Goal: Information Seeking & Learning: Learn about a topic

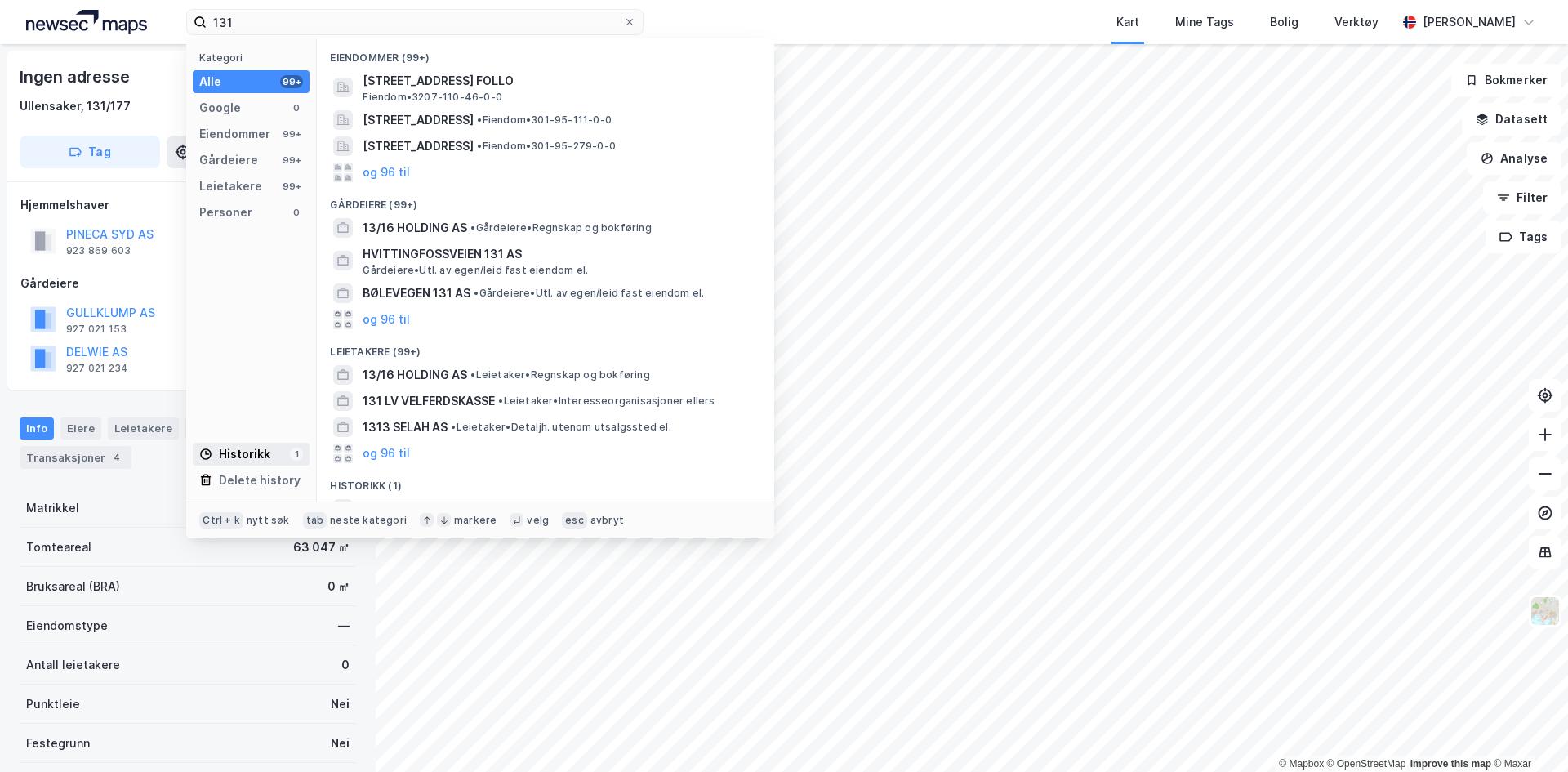
click at [236, 452] on div "Historikk" at bounding box center [234, 453] width 71 height 19
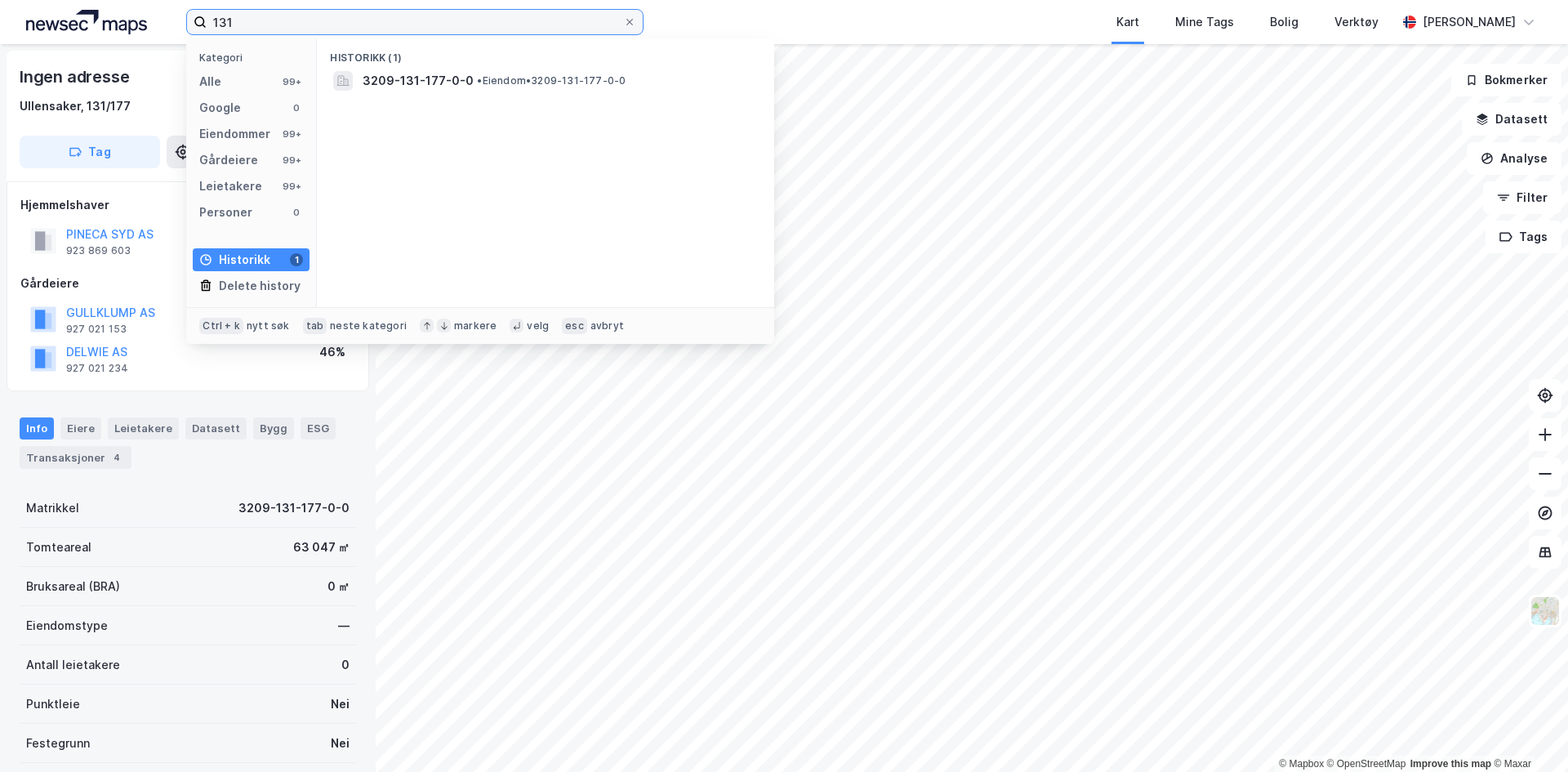
click at [312, 17] on input "131" at bounding box center [415, 22] width 416 height 25
drag, startPoint x: 263, startPoint y: 19, endPoint x: 158, endPoint y: 26, distance: 105.2
click at [158, 26] on div "131 Kategori Alle 99+ Google 0 Eiendommer 99+ Gårdeiere 99+ Leietakere 99+ Pers…" at bounding box center [784, 22] width 1568 height 44
type input "1"
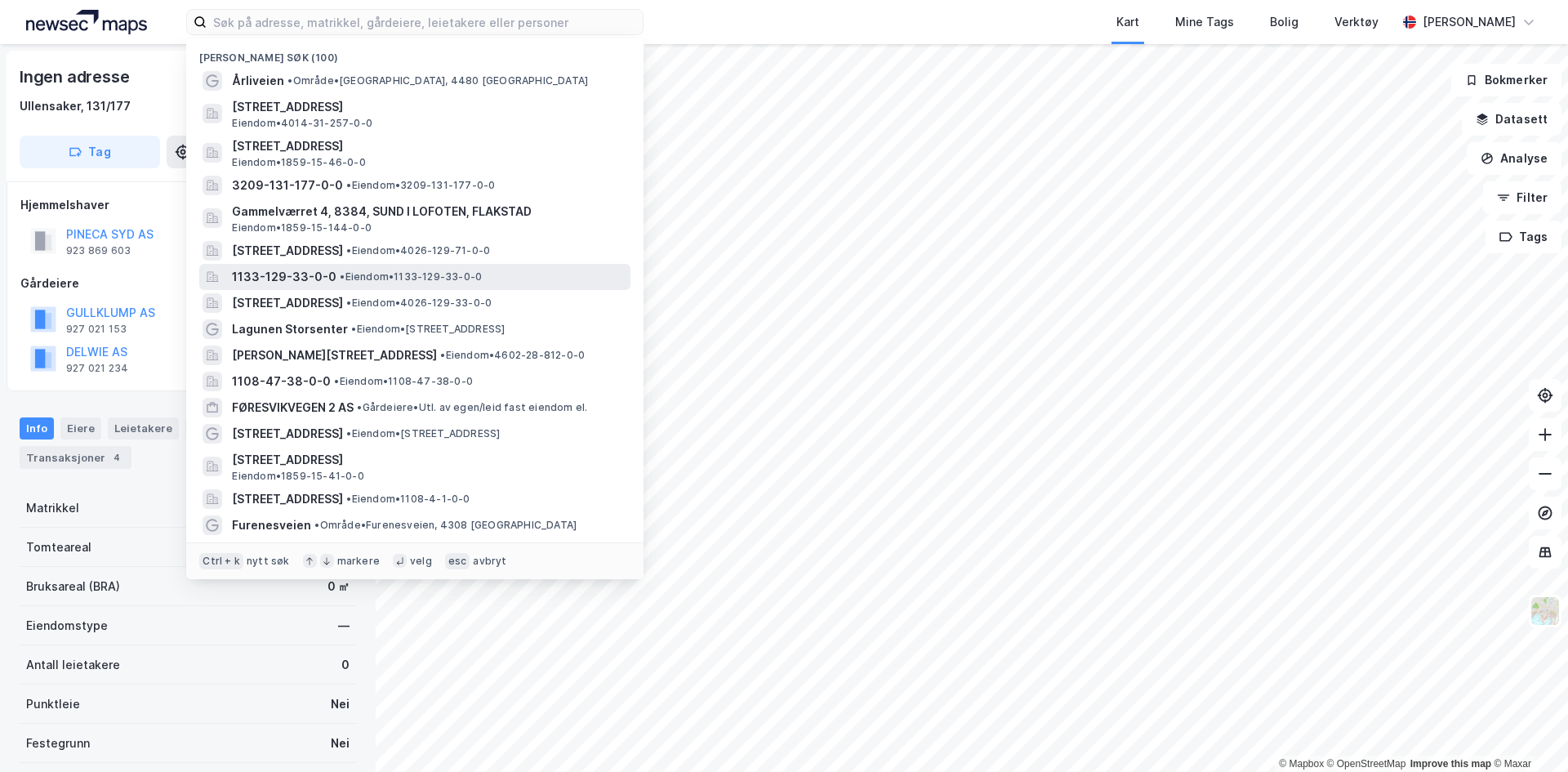
click at [298, 275] on span "1133-129-33-0-0" at bounding box center [284, 276] width 104 height 19
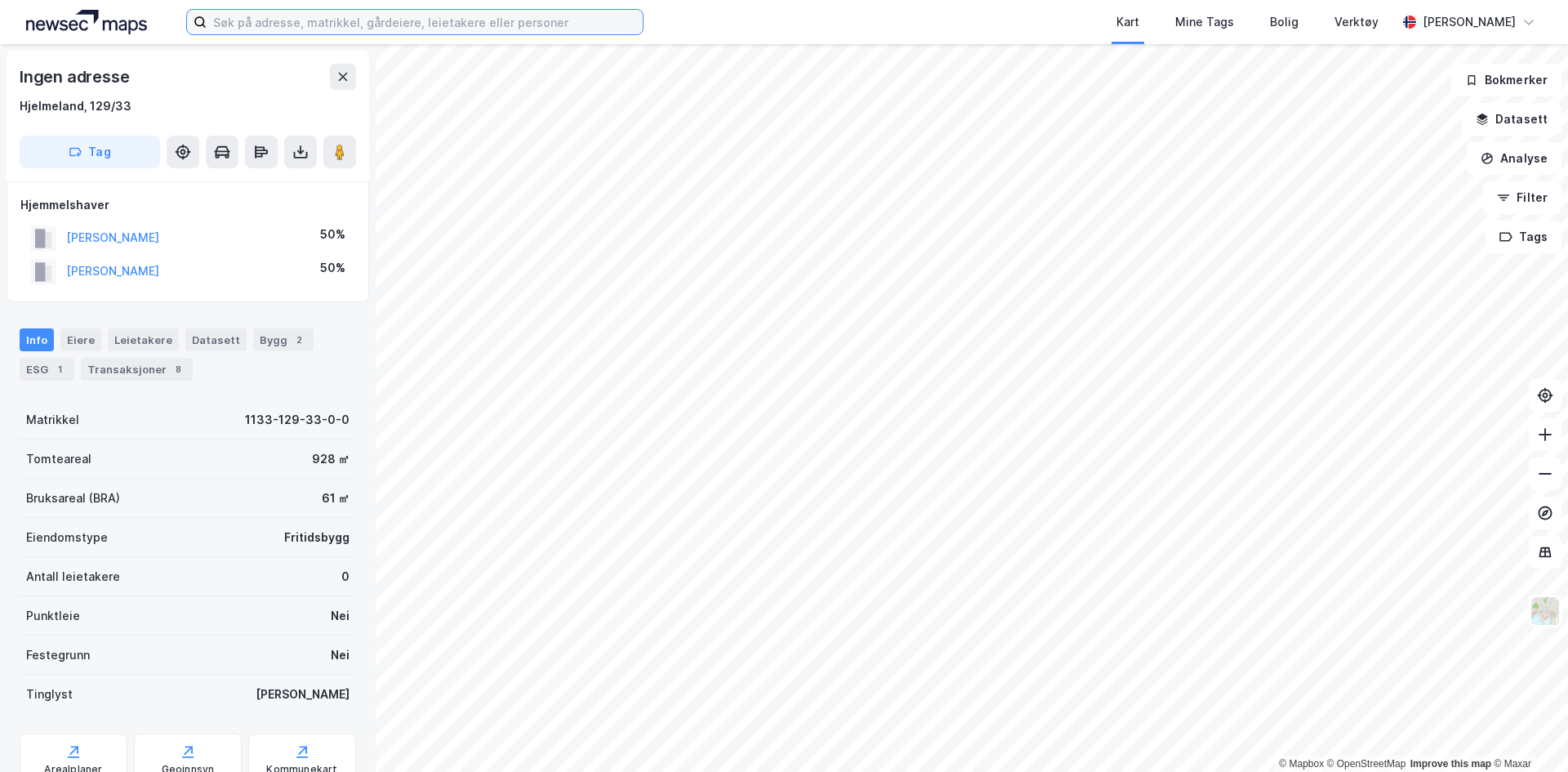
click at [228, 25] on input at bounding box center [424, 22] width 436 height 25
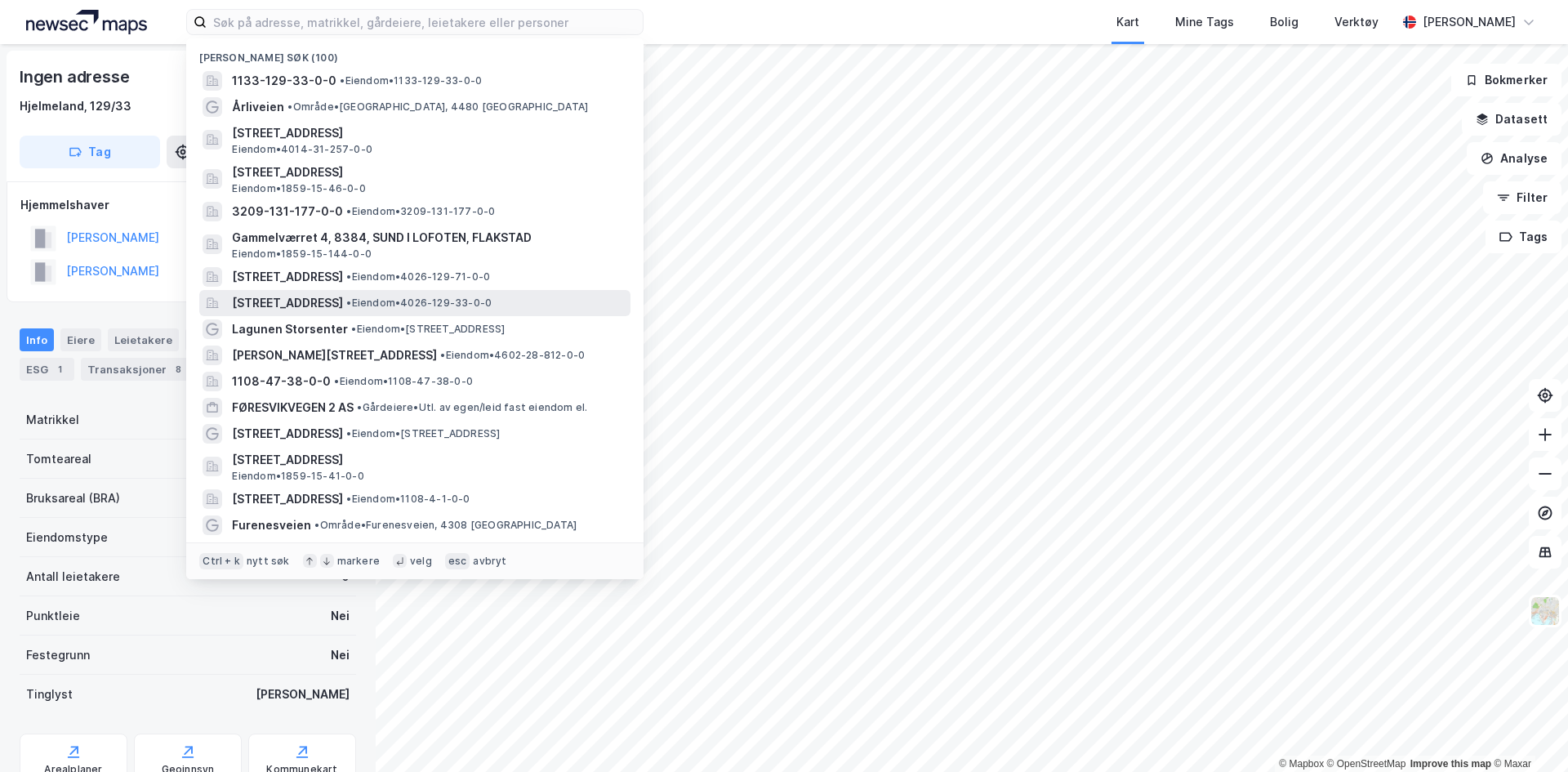
click at [343, 309] on span "[STREET_ADDRESS]" at bounding box center [287, 302] width 111 height 19
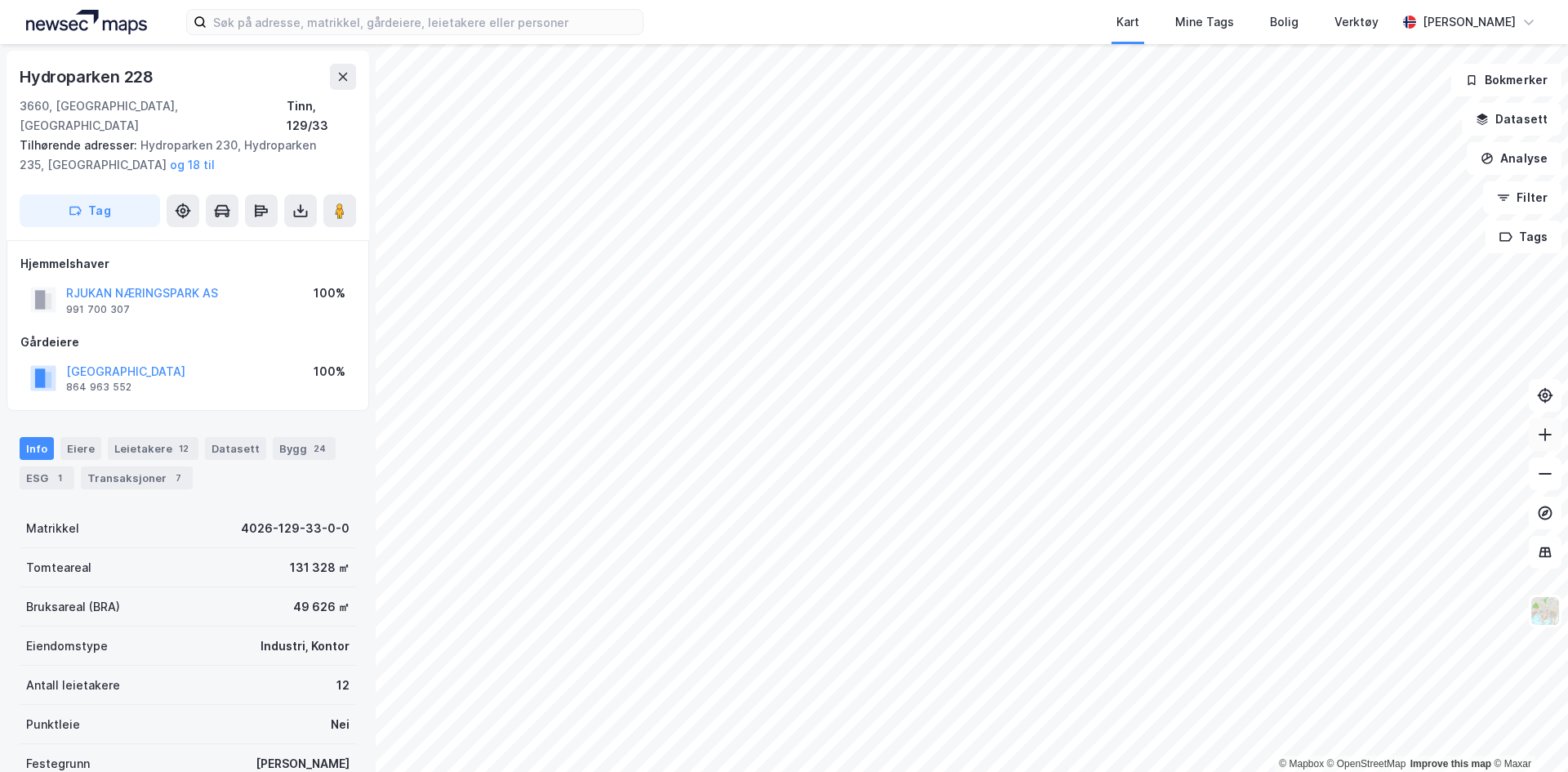
click at [1541, 429] on icon at bounding box center [1545, 435] width 17 height 17
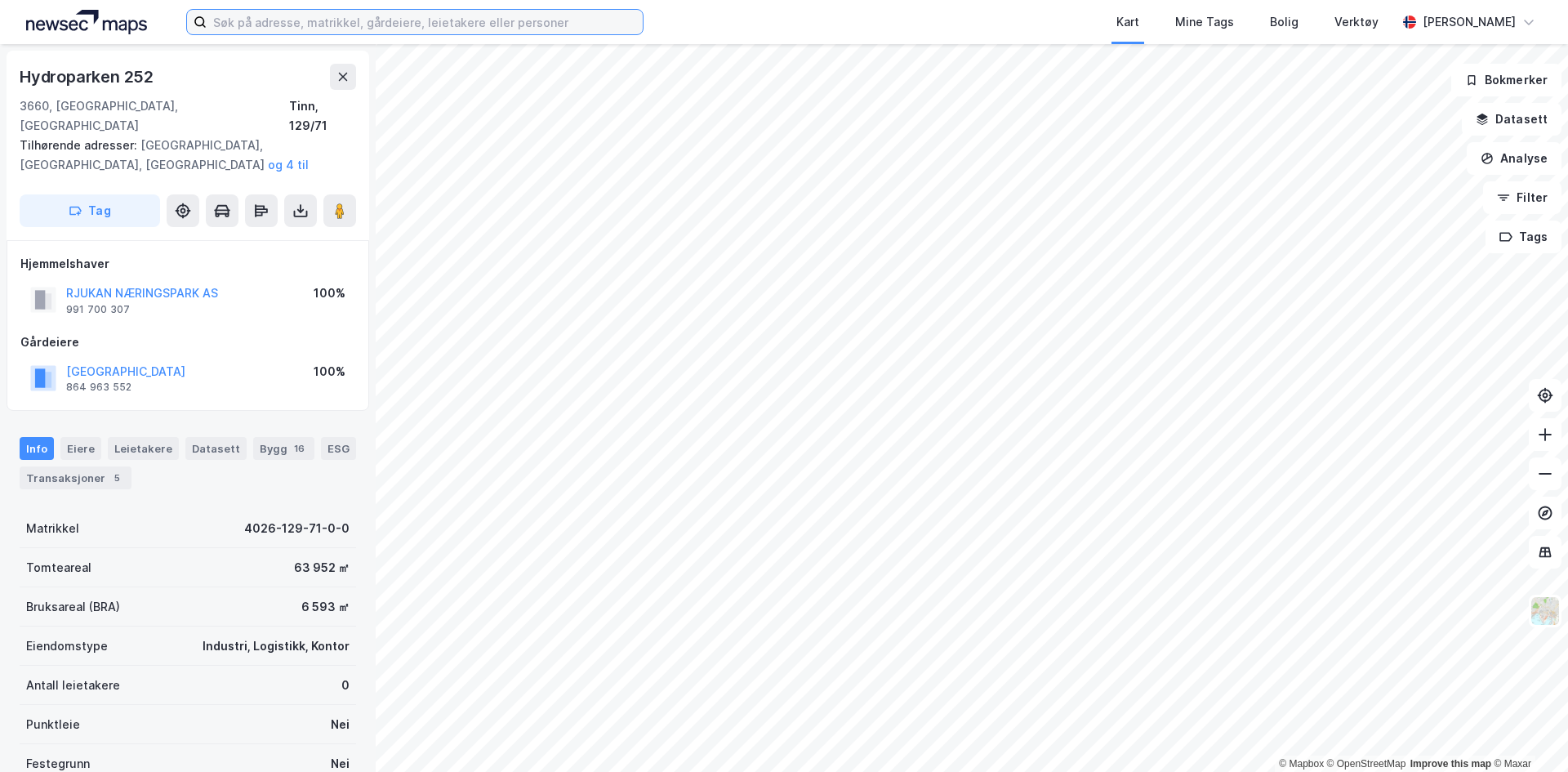
click at [268, 26] on input at bounding box center [424, 22] width 436 height 25
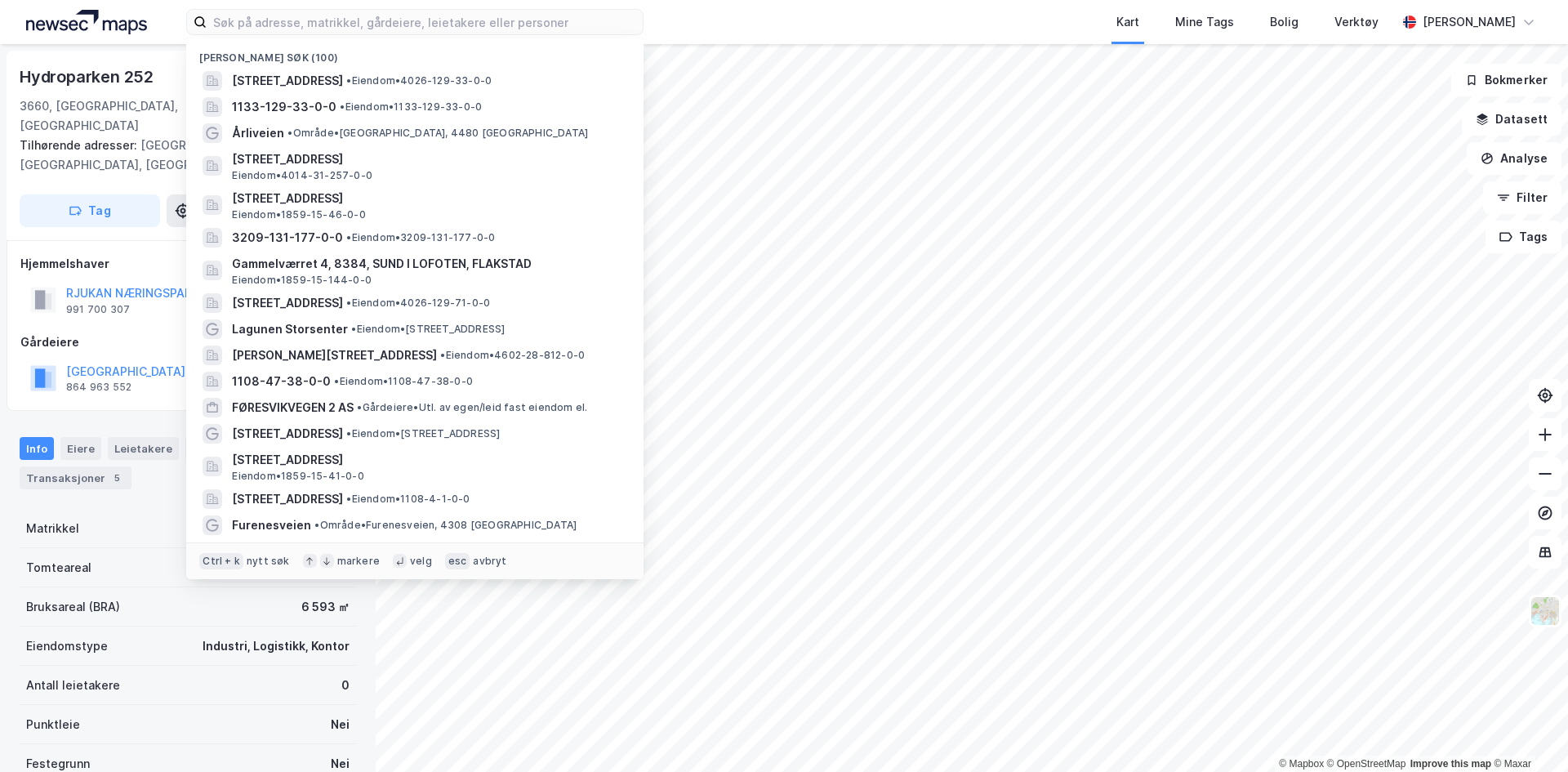
click at [152, 483] on div "Info Eiere Leietakere Datasett Bygg 16 ESG Transaksjoner 5 Matrikkel 4026-129-7…" at bounding box center [187, 715] width 336 height 596
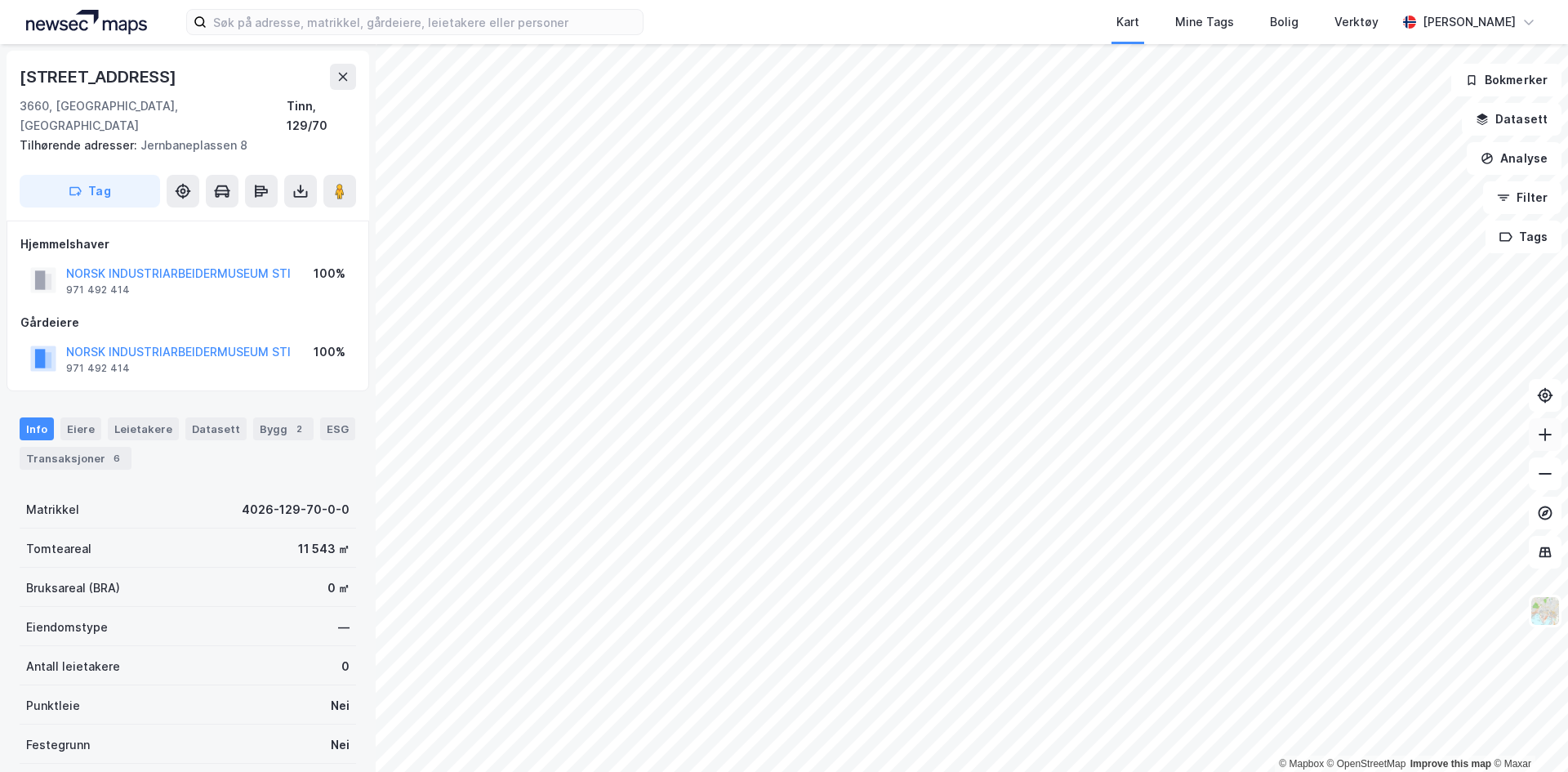
click at [1549, 442] on icon at bounding box center [1545, 435] width 17 height 17
click at [1549, 441] on icon at bounding box center [1545, 435] width 17 height 17
click at [1567, 414] on html "Kart Mine Tags Bolig Verktøy [PERSON_NAME] © Mapbox © OpenStreetMap Improve thi…" at bounding box center [784, 386] width 1568 height 772
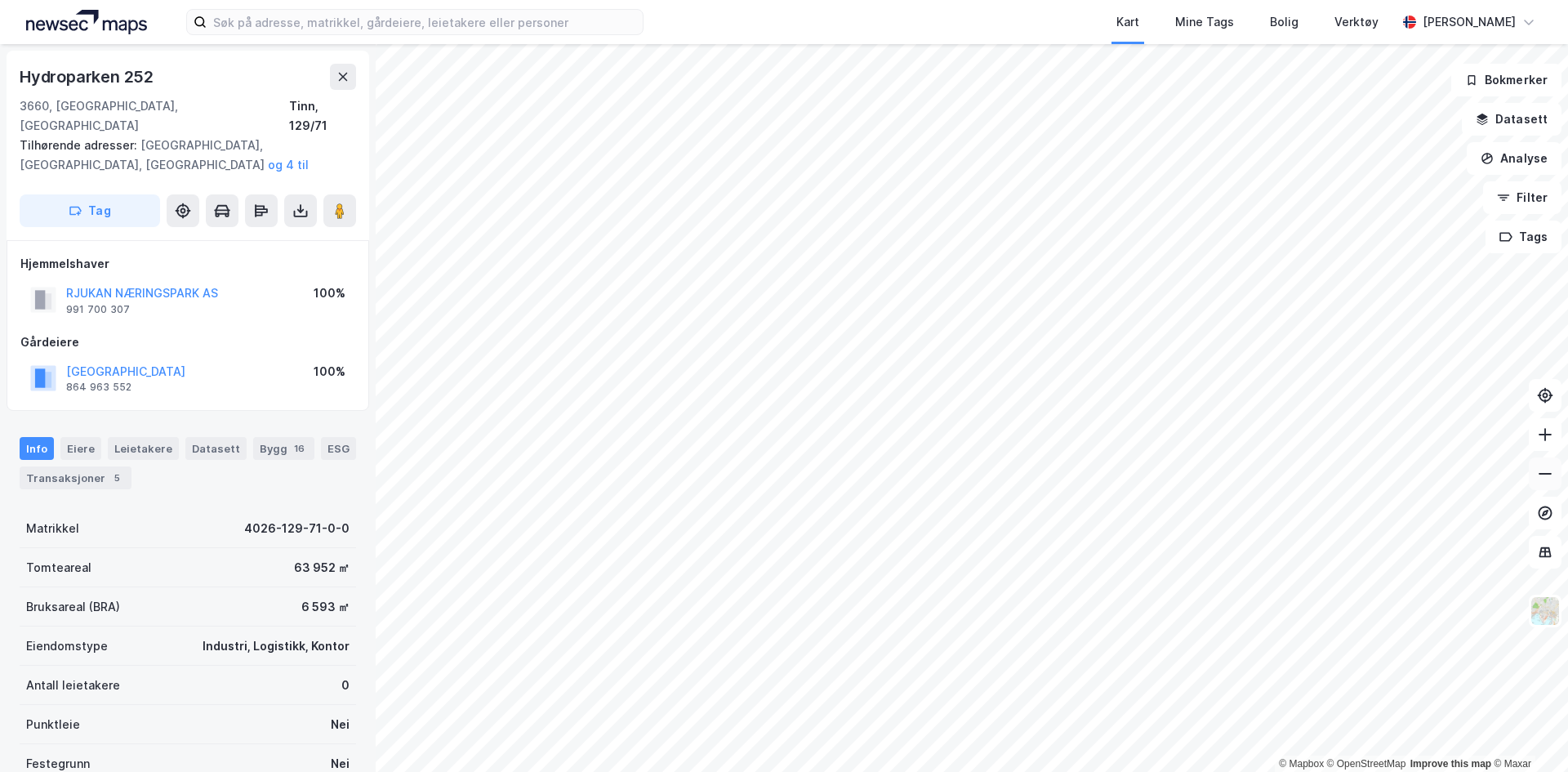
click at [1540, 474] on icon at bounding box center [1545, 474] width 13 height 2
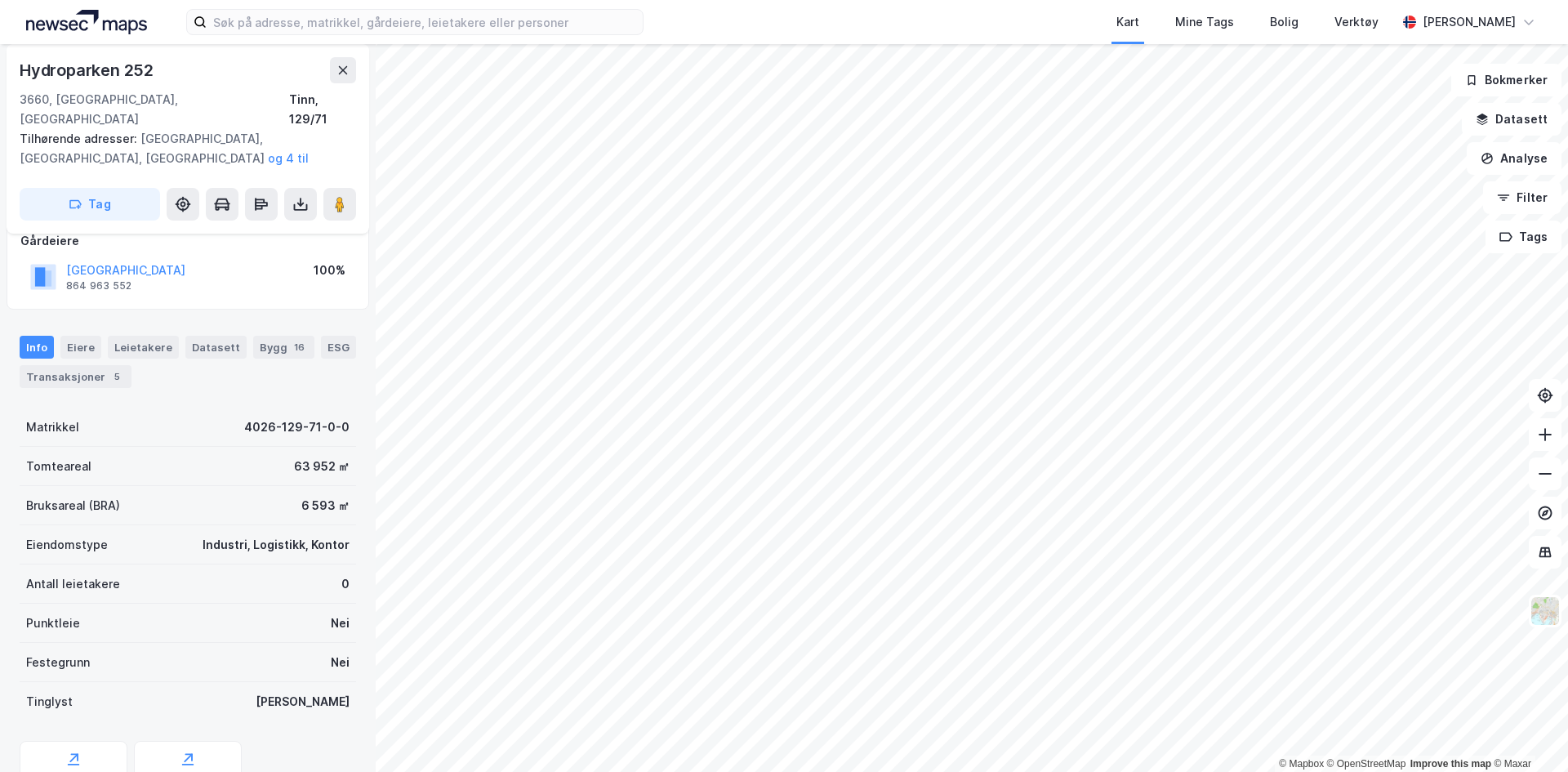
scroll to position [241, 0]
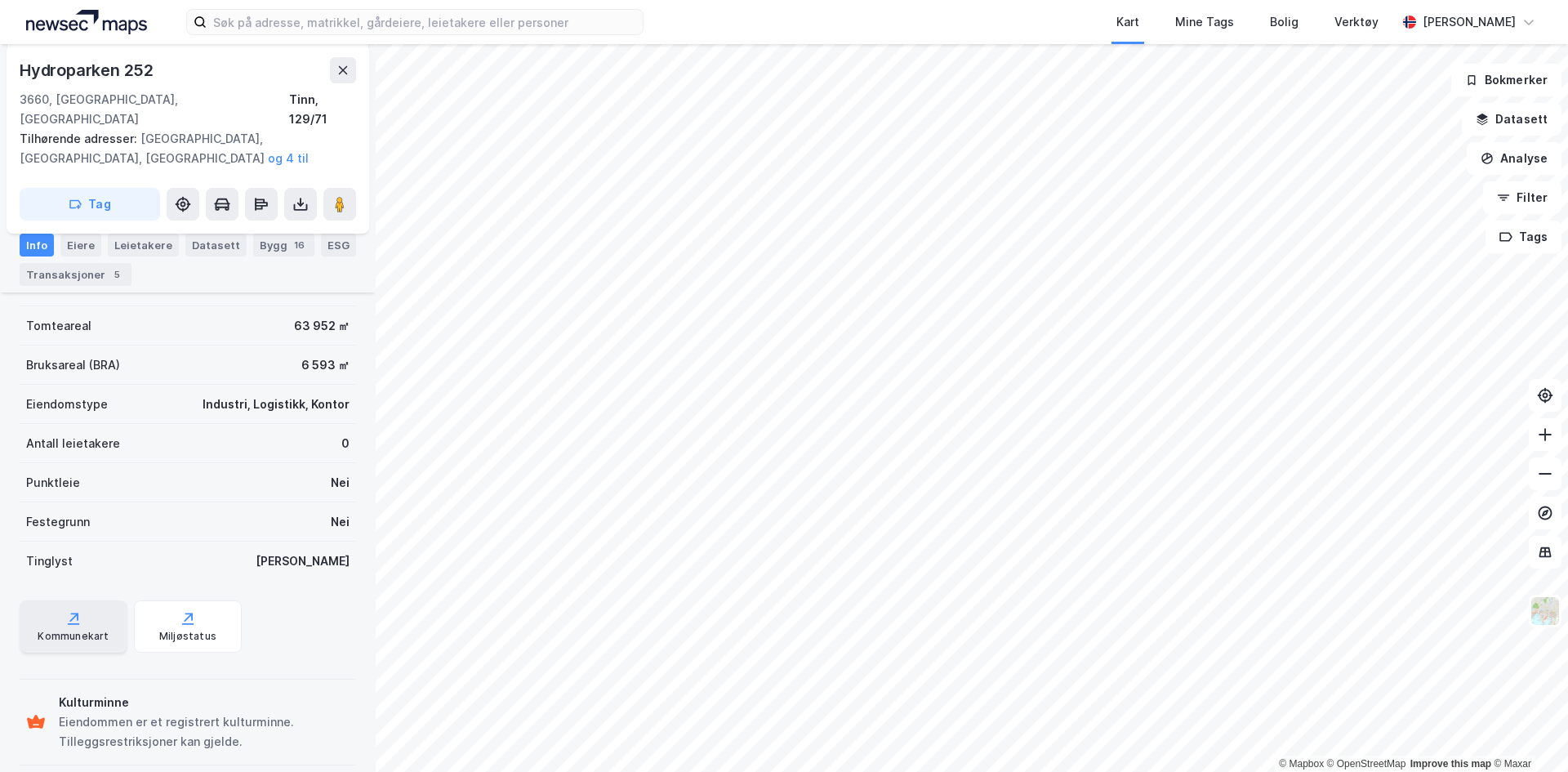
click at [67, 629] on div "Kommunekart" at bounding box center [73, 636] width 71 height 13
